Goal: Task Accomplishment & Management: Complete application form

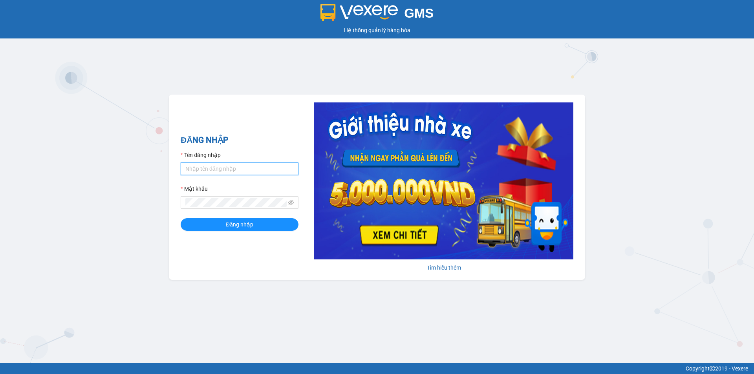
click at [238, 171] on input "Tên đăng nhập" at bounding box center [240, 169] width 118 height 13
type input "baotran.phuongnam"
click at [181, 218] on button "Đăng nhập" at bounding box center [240, 224] width 118 height 13
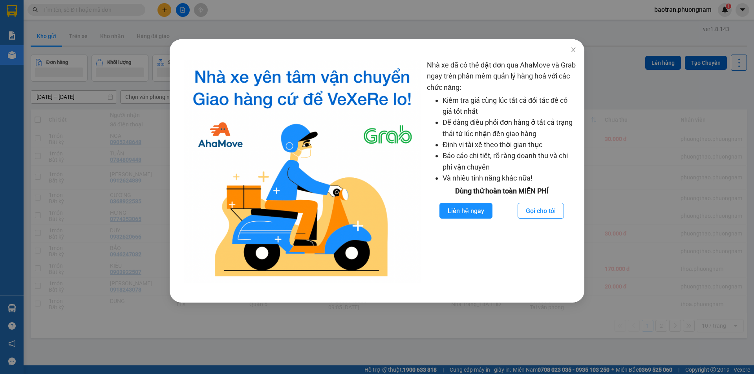
click at [68, 228] on div "Nhà xe đã có thể đặt đơn qua AhaMove và Grab ngay trên phần mềm quản lý hàng ho…" at bounding box center [377, 187] width 754 height 374
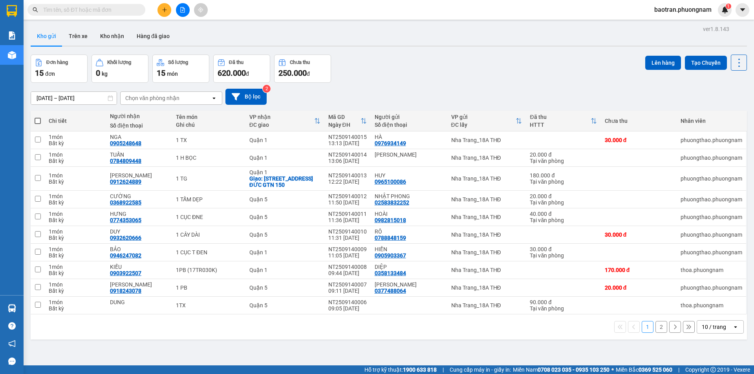
click at [162, 11] on icon "plus" at bounding box center [164, 9] width 5 height 5
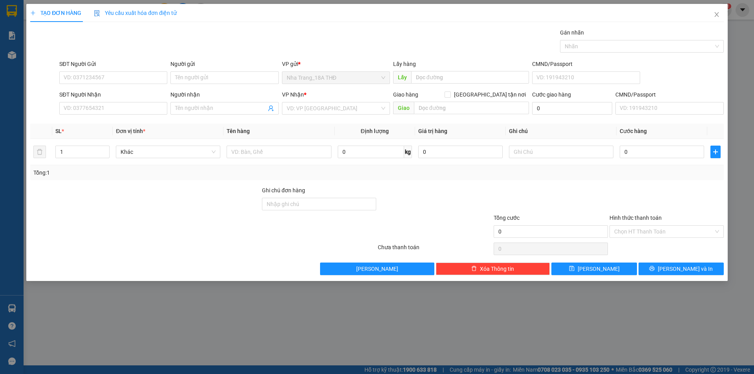
click at [232, 70] on div "Người gửi" at bounding box center [224, 66] width 108 height 12
click at [241, 73] on input "Người gửi" at bounding box center [224, 77] width 108 height 13
type input "b"
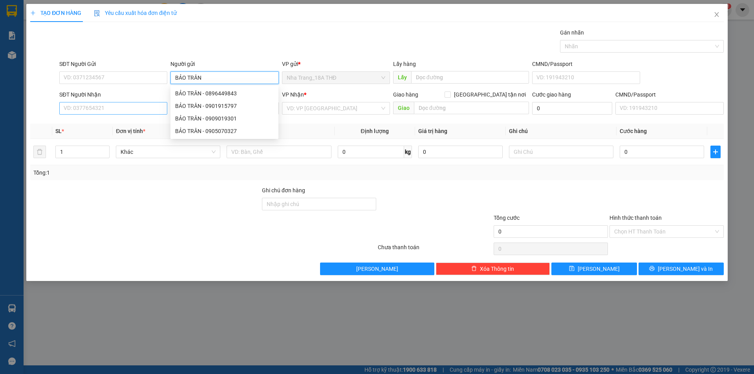
type input "BẢO TRÂN"
click at [140, 104] on input "SĐT Người Nhận" at bounding box center [113, 108] width 108 height 13
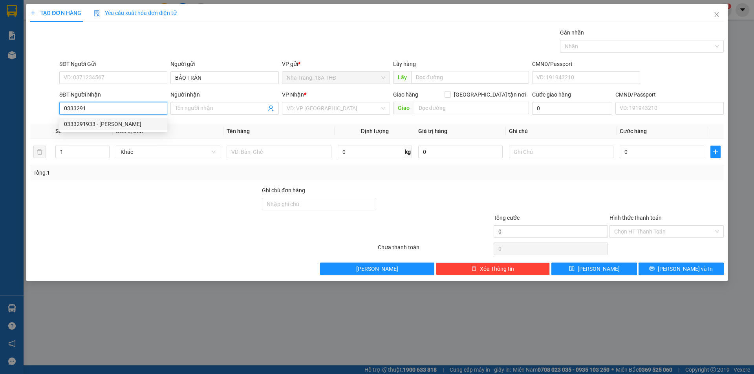
click at [115, 126] on div "0333291933 - [PERSON_NAME]" at bounding box center [113, 124] width 99 height 9
type input "0333291933"
type input "[PERSON_NAME]"
type input "0333291933"
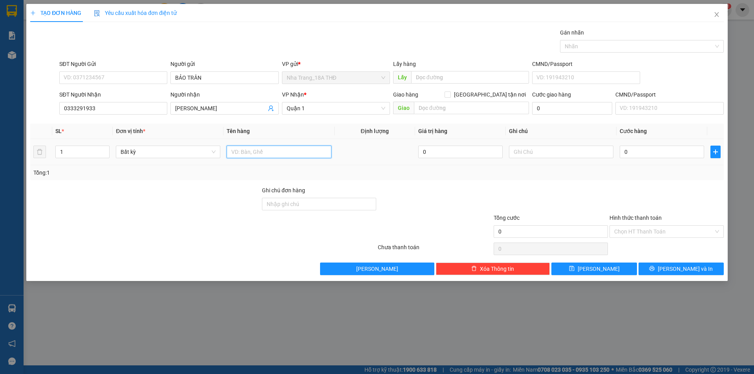
click at [268, 149] on input "text" at bounding box center [279, 152] width 104 height 13
click at [456, 112] on input "text" at bounding box center [471, 108] width 115 height 13
click at [450, 94] on input "[GEOGRAPHIC_DATA] tận nơi" at bounding box center [447, 94] width 5 height 5
checkbox input "true"
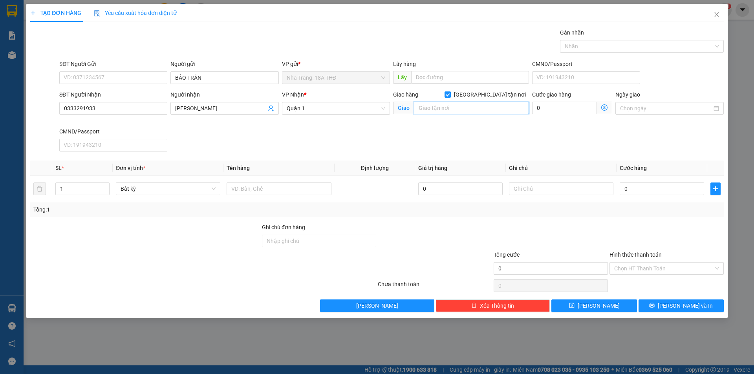
click at [438, 108] on input "text" at bounding box center [471, 108] width 115 height 13
click at [513, 109] on input "CHUNG CƯ THE [GEOGRAPHIC_DATA]" at bounding box center [471, 108] width 115 height 13
click at [516, 110] on input "CHUNG CƯ THE WESTERN CAPITAL," at bounding box center [471, 108] width 115 height 13
click at [602, 106] on icon "dollar-circle" at bounding box center [604, 107] width 6 height 6
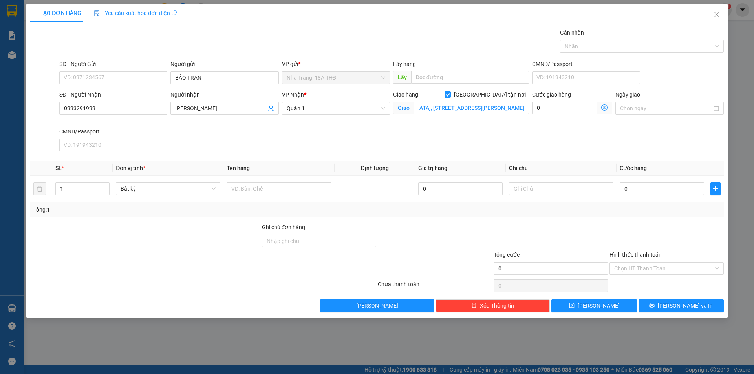
scroll to position [0, 0]
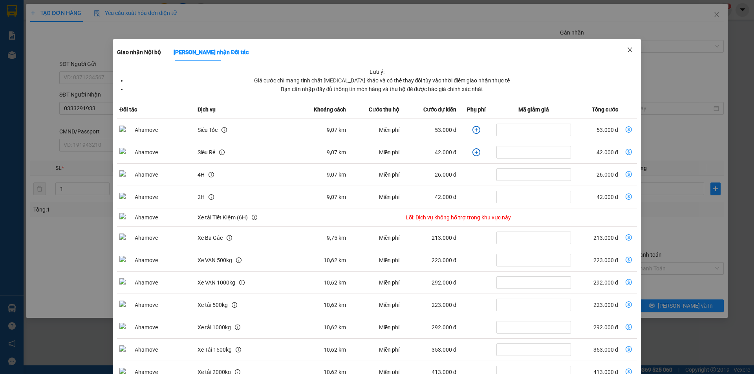
click at [629, 52] on span "Close" at bounding box center [630, 50] width 22 height 22
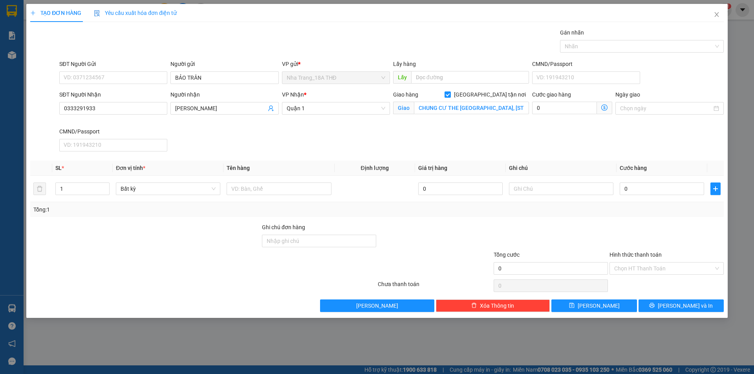
click at [512, 126] on div "Giao hàng [GEOGRAPHIC_DATA] tận nơi [PERSON_NAME] CƯ THE [GEOGRAPHIC_DATA], [ST…" at bounding box center [461, 108] width 139 height 37
click at [507, 110] on input "CHUNG CƯ THE [GEOGRAPHIC_DATA], [STREET_ADDRESS][PERSON_NAME]" at bounding box center [471, 108] width 115 height 13
drag, startPoint x: 507, startPoint y: 109, endPoint x: 414, endPoint y: 111, distance: 92.3
click at [414, 111] on input "CHUNG CƯ THE [GEOGRAPHIC_DATA], [STREET_ADDRESS][PERSON_NAME]" at bounding box center [471, 108] width 115 height 13
click at [606, 107] on icon "dollar-circle" at bounding box center [604, 107] width 6 height 6
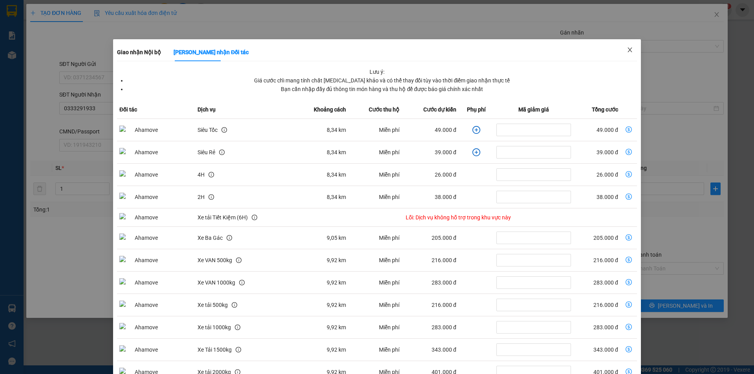
click at [628, 48] on icon "close" at bounding box center [630, 50] width 6 height 6
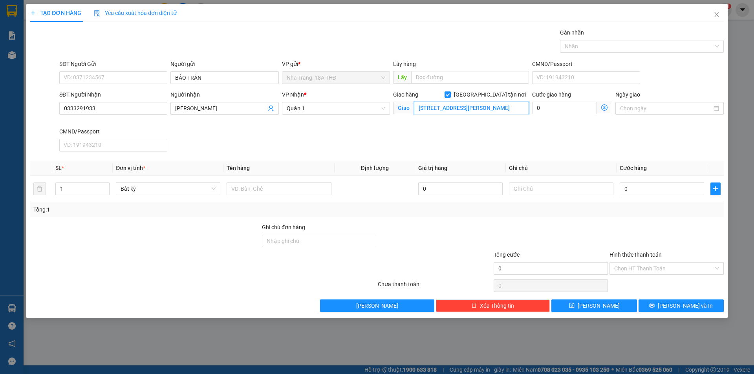
click at [424, 108] on input "[STREET_ADDRESS][PERSON_NAME]" at bounding box center [471, 108] width 115 height 13
click at [423, 107] on input "[STREET_ADDRESS][PERSON_NAME]" at bounding box center [471, 108] width 115 height 13
click at [602, 109] on icon "dollar-circle" at bounding box center [604, 107] width 6 height 6
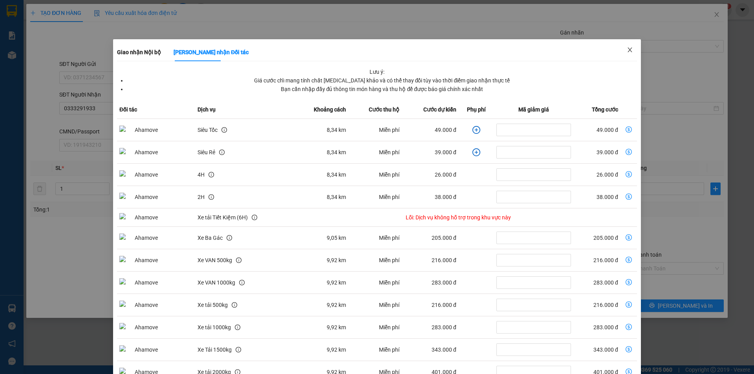
click at [627, 49] on icon "close" at bounding box center [630, 50] width 6 height 6
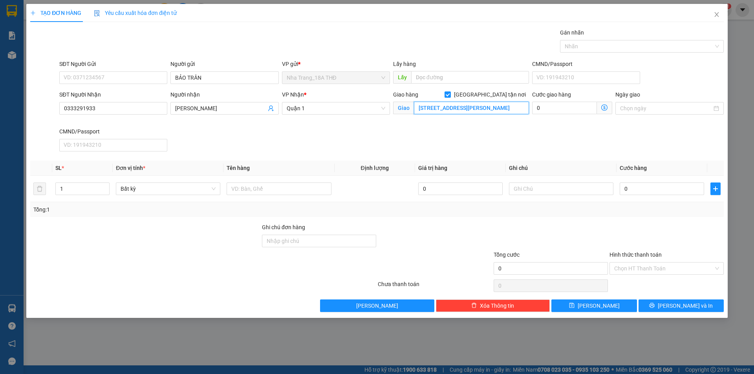
click at [509, 107] on input "[STREET_ADDRESS][PERSON_NAME]" at bounding box center [471, 108] width 115 height 13
click at [478, 111] on input "[STREET_ADDRESS][PERSON_NAME]" at bounding box center [471, 108] width 115 height 13
paste input "CHUNG CƯ THE [GEOGRAPHIC_DATA]"
type input "CHUNG CƯ THE [GEOGRAPHIC_DATA], [STREET_ADDRESS][PERSON_NAME] (GTN 60)"
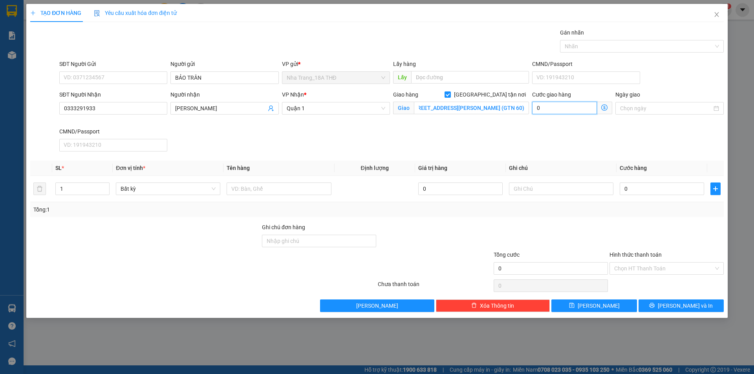
click at [568, 110] on input "0" at bounding box center [564, 108] width 65 height 13
type input "6"
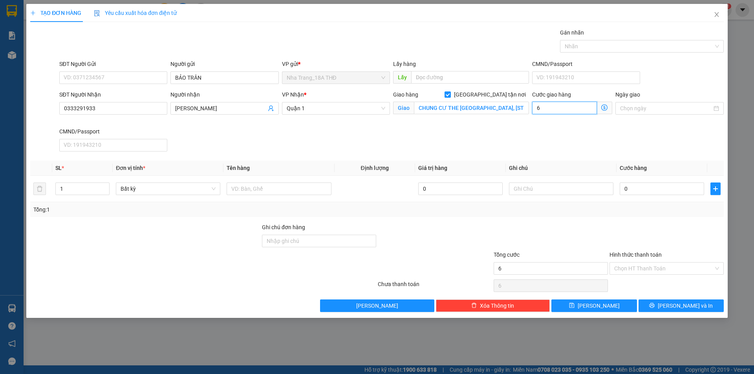
type input "60"
type input "60.000"
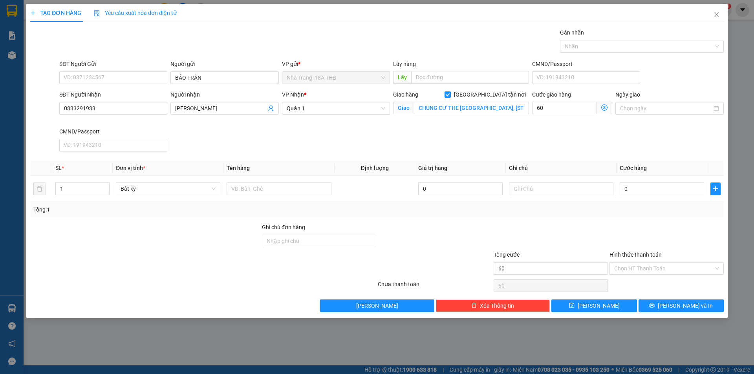
type input "60.000"
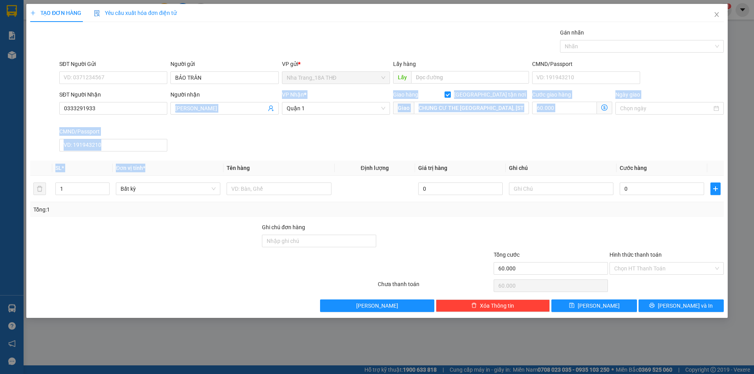
drag, startPoint x: 211, startPoint y: 166, endPoint x: 253, endPoint y: 190, distance: 47.9
click at [215, 172] on div "Transit Pickup Surcharge Ids Transit Deliver Surcharge Ids Transit Deliver Surc…" at bounding box center [377, 170] width 694 height 284
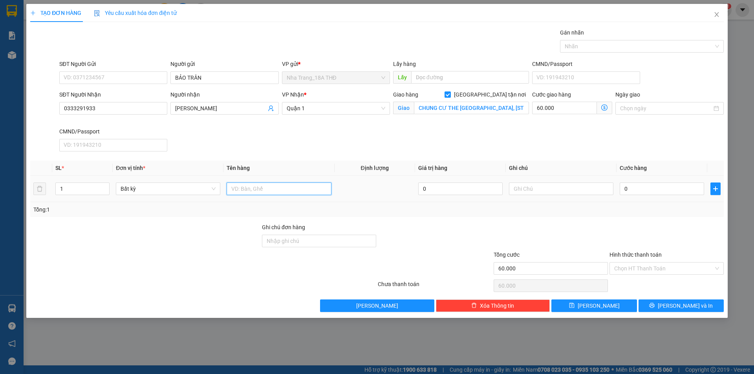
click at [253, 190] on input "text" at bounding box center [279, 189] width 104 height 13
type input "1 CỤC ĐEN"
click at [664, 192] on input "0" at bounding box center [662, 189] width 84 height 13
type input "2"
type input "60.002"
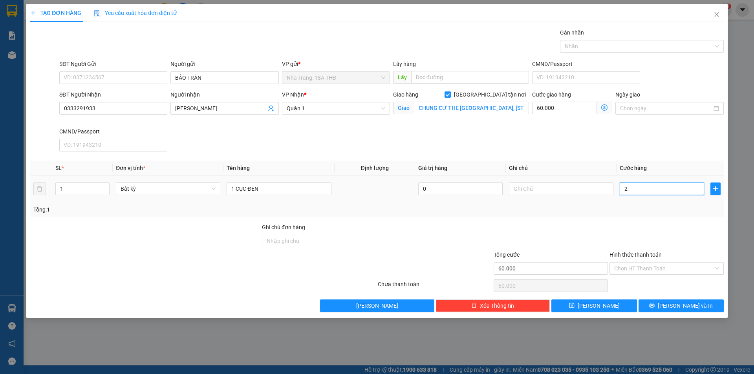
type input "60.002"
type input "20"
type input "60.020"
type input "20.000"
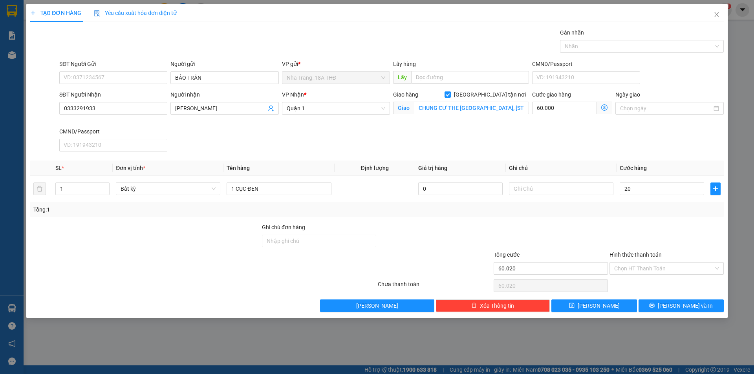
type input "80.000"
click at [586, 115] on div "Cước giao hàng 60.000 Giao nhận Nội bộ Giao nhận Đối tác Lưu ý: Giá cước chỉ ma…" at bounding box center [572, 103] width 80 height 27
click at [615, 270] on input "Hình thức thanh toán" at bounding box center [663, 269] width 99 height 12
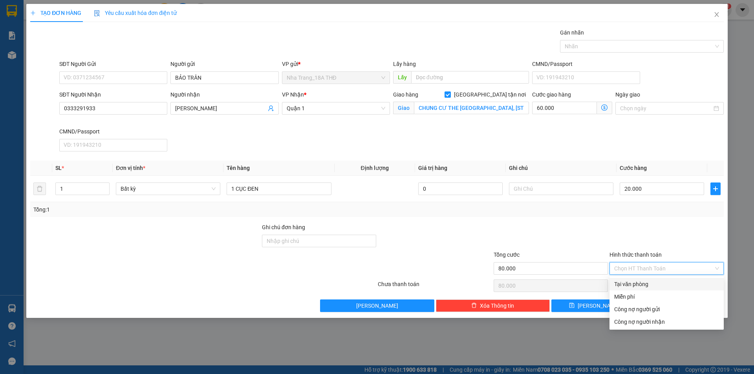
click at [634, 286] on div "Tại văn phòng" at bounding box center [666, 284] width 105 height 9
type input "0"
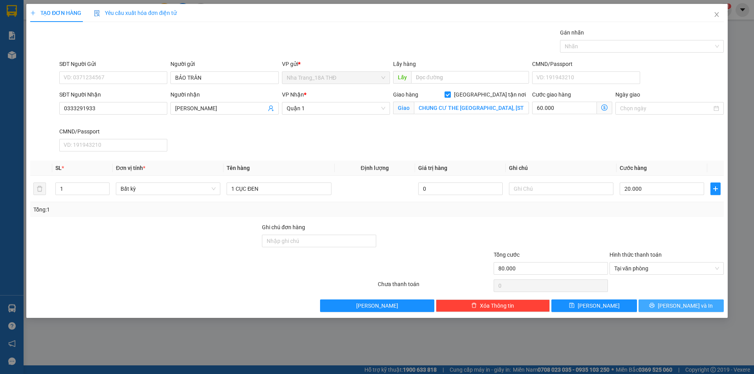
click at [677, 304] on span "[PERSON_NAME] và In" at bounding box center [685, 306] width 55 height 9
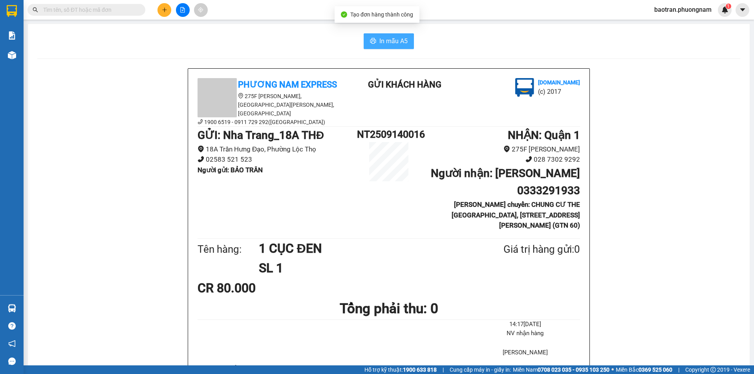
click at [398, 40] on span "In mẫu A5" at bounding box center [393, 41] width 28 height 10
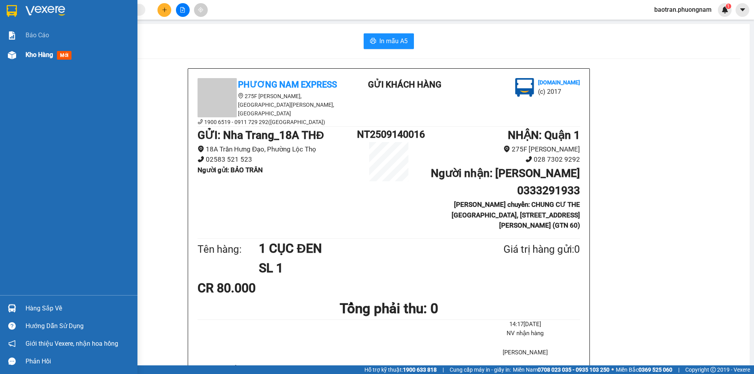
click at [3, 57] on div "Kho hàng mới" at bounding box center [68, 55] width 137 height 20
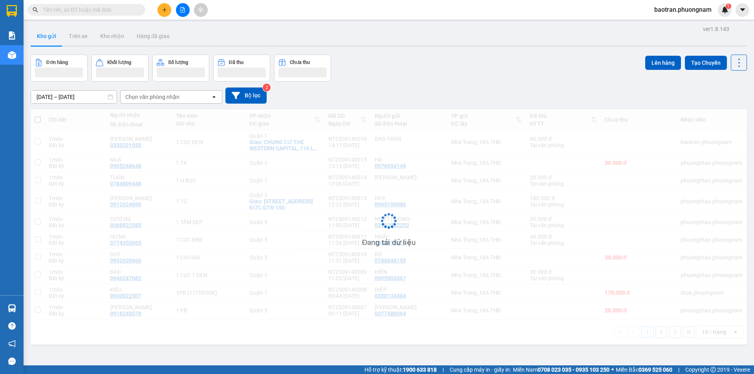
click at [130, 12] on input "text" at bounding box center [89, 9] width 93 height 9
